Goal: Navigation & Orientation: Find specific page/section

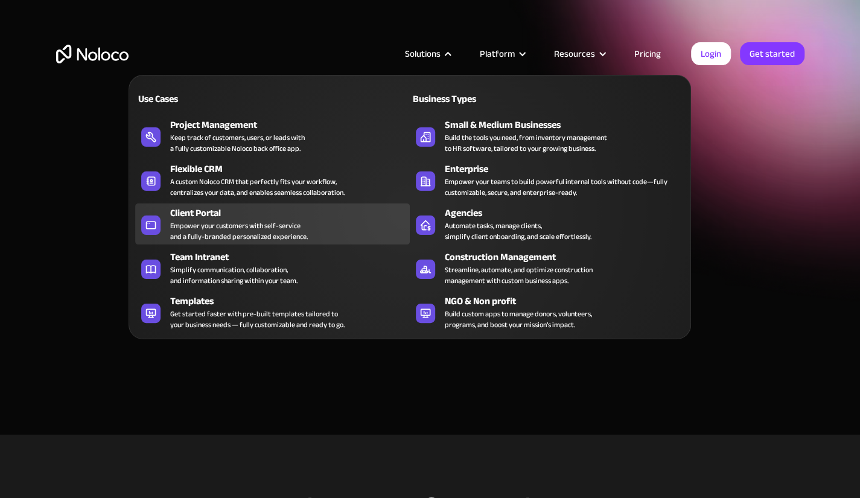
click at [221, 212] on div "Client Portal" at bounding box center [292, 213] width 245 height 14
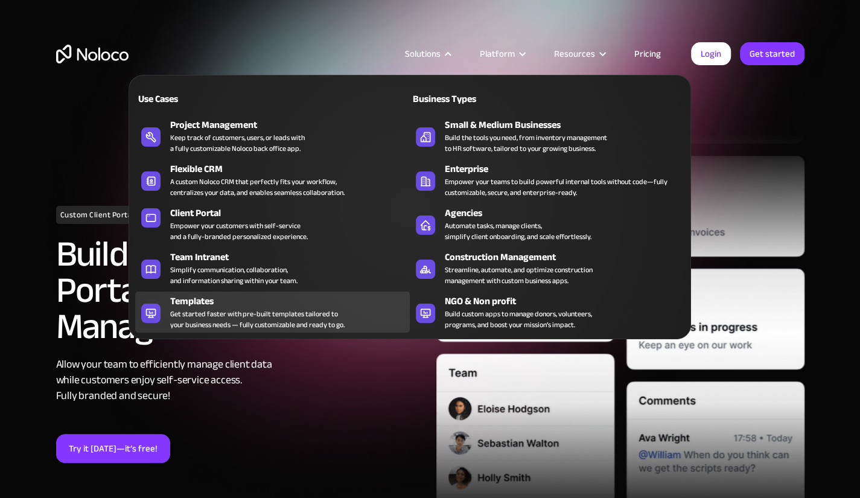
click at [235, 295] on div "Templates" at bounding box center [292, 301] width 245 height 14
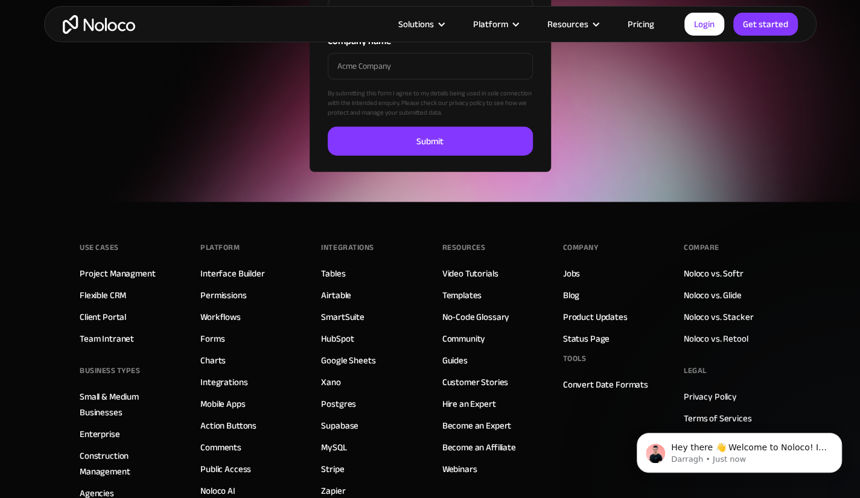
scroll to position [4465, 0]
